Goal: Task Accomplishment & Management: Complete application form

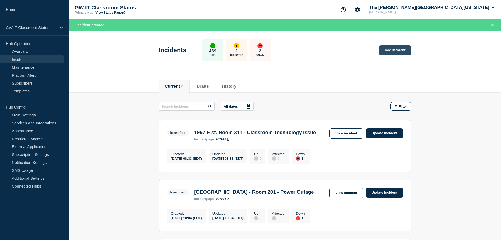
click at [389, 46] on link "Add incident" at bounding box center [395, 50] width 32 height 10
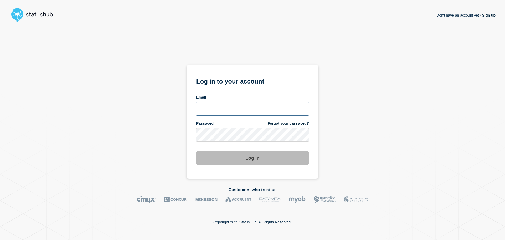
click at [260, 104] on input "email input" at bounding box center [252, 109] width 113 height 14
click at [226, 108] on input "[PERSON_NAME][EMAIL_ADDRESS][DOMAIN_NAME]" at bounding box center [252, 109] width 113 height 14
type input "[PERSON_NAME][EMAIL_ADDRESS][DOMAIN_NAME]"
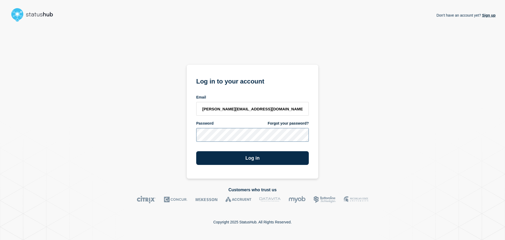
click at [196, 151] on button "Log in" at bounding box center [252, 158] width 113 height 14
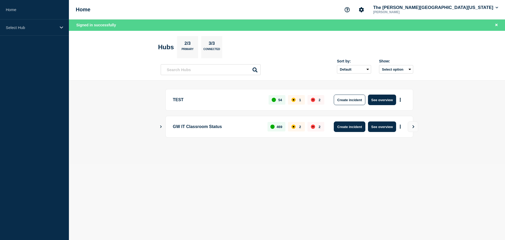
click at [358, 126] on button "Create incident" at bounding box center [350, 126] width 32 height 11
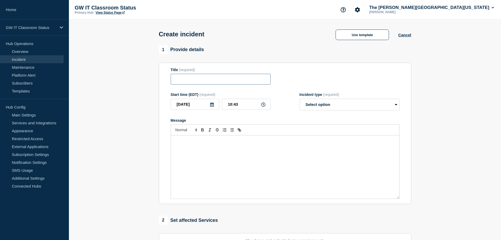
click at [207, 81] on input "Title" at bounding box center [221, 79] width 100 height 11
click at [352, 37] on button "Use template" at bounding box center [362, 34] width 53 height 11
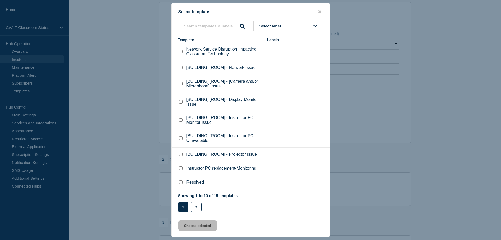
scroll to position [61, 0]
click at [209, 152] on div "[BUILDING] [ROOM] - Projector Issue" at bounding box center [220, 154] width 84 height 5
click at [435, 169] on div at bounding box center [250, 120] width 501 height 240
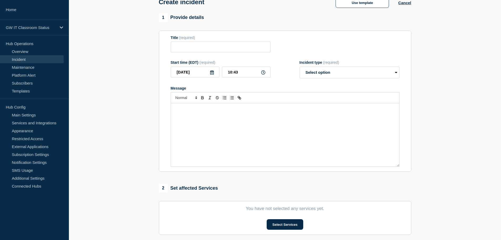
scroll to position [0, 0]
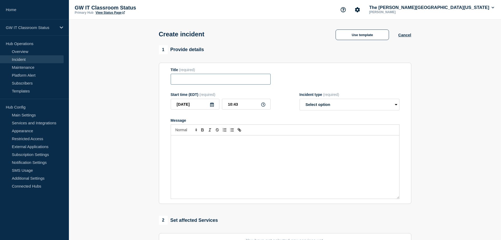
click at [208, 78] on input "Title" at bounding box center [221, 79] width 100 height 11
type input "1957 E st. Room 315 - Classroom Technology Issue"
click at [357, 107] on select "Select option Investigating Identified Monitoring" at bounding box center [350, 105] width 100 height 12
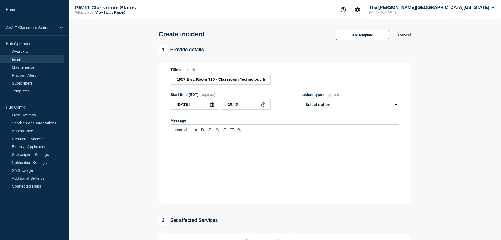
select select "investigating"
click at [300, 100] on select "Select option Investigating Identified Monitoring" at bounding box center [350, 105] width 100 height 12
drag, startPoint x: 237, startPoint y: 149, endPoint x: 232, endPoint y: 150, distance: 4.7
click at [237, 149] on div "Message" at bounding box center [285, 166] width 228 height 63
click at [225, 152] on div "Message" at bounding box center [285, 166] width 228 height 63
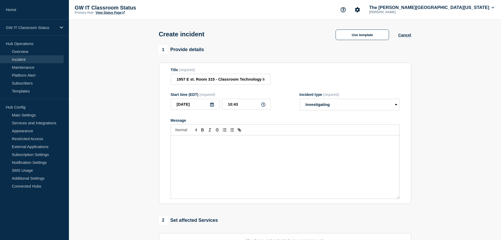
paste div "Message"
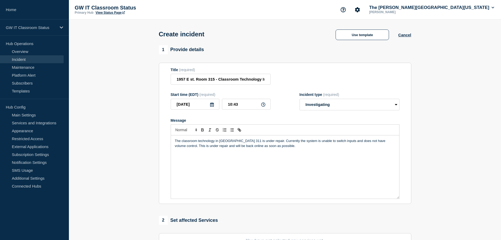
click at [255, 141] on p "The classroom technology in Elliot School Room 311 is under repair. Currently t…" at bounding box center [285, 143] width 221 height 10
click at [473, 119] on section "1 Provide details Title (required) 1957 E st. Room 315 - Classroom Technology I…" at bounding box center [285, 195] width 432 height 301
click at [286, 148] on p "The classroom technology in Elliot School Room 315 is under repair. Currently t…" at bounding box center [285, 143] width 221 height 10
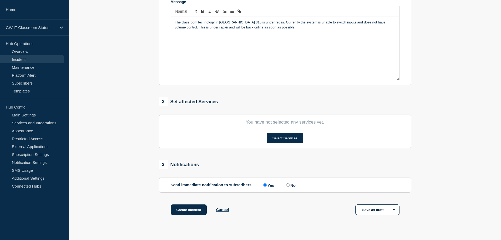
scroll to position [129, 0]
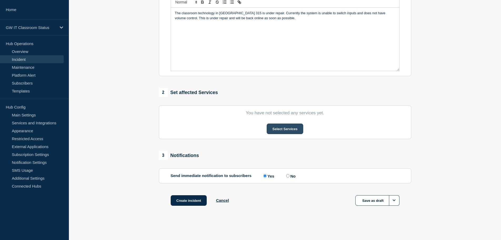
click at [282, 130] on button "Select Services" at bounding box center [285, 128] width 37 height 11
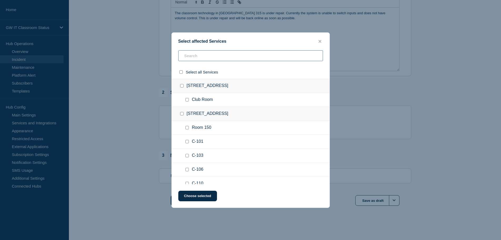
click at [196, 56] on input "text" at bounding box center [250, 55] width 145 height 11
type input "1957"
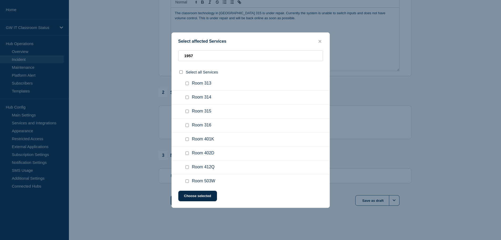
click at [236, 116] on ul "Room 315" at bounding box center [251, 112] width 158 height 14
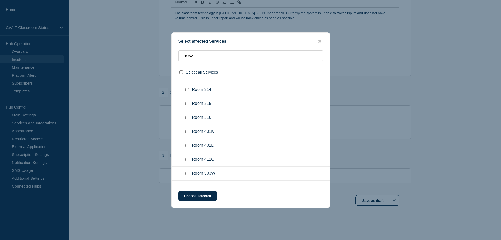
click at [186, 103] on input "Room 315 checkbox" at bounding box center [187, 103] width 3 height 3
checkbox input "true"
click at [195, 195] on button "Choose selected" at bounding box center [197, 196] width 39 height 11
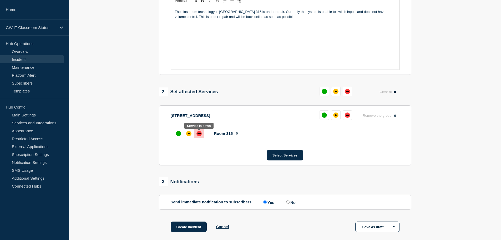
click at [196, 135] on div at bounding box center [199, 133] width 9 height 9
click at [184, 227] on button "Create incident" at bounding box center [189, 226] width 36 height 11
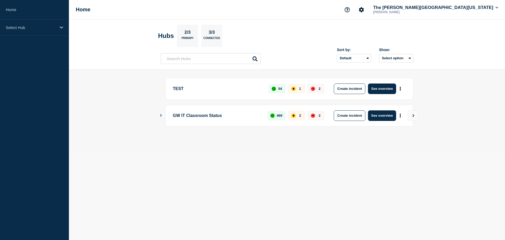
click at [310, 115] on div "2" at bounding box center [316, 115] width 17 height 9
click at [381, 116] on button "See overview" at bounding box center [382, 115] width 28 height 11
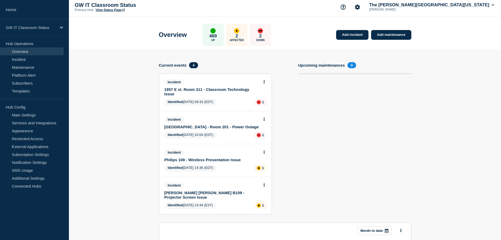
scroll to position [1, 0]
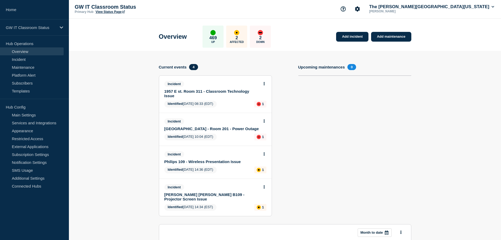
click at [198, 91] on link "1957 E st. Room 311 - Classroom Technology Issue" at bounding box center [212, 93] width 95 height 9
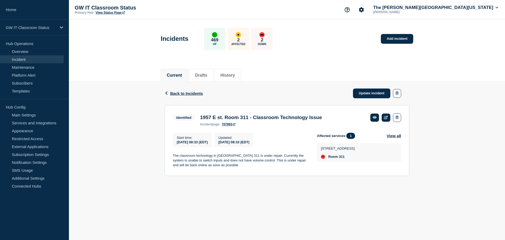
drag, startPoint x: 223, startPoint y: 169, endPoint x: 169, endPoint y: 157, distance: 55.4
click at [169, 157] on section "Identified 1957 E st. Room 311 - Classroom Technology Issue incident page 70799…" at bounding box center [287, 140] width 245 height 71
copy p "The classroom technology in Elliot School Room 311 is under repair. Currently t…"
click at [446, 108] on div "Back Back to Incidents Update incident Identified 1957 E st. Room 311 - Classro…" at bounding box center [287, 133] width 436 height 102
click at [31, 118] on link "Main Settings" at bounding box center [32, 115] width 64 height 8
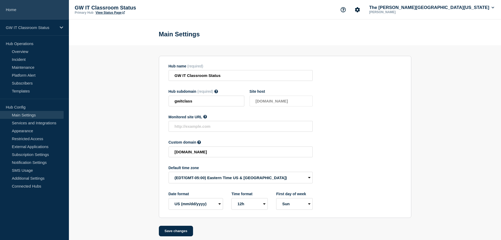
click at [19, 8] on link "Home" at bounding box center [34, 9] width 69 height 19
